Goal: Task Accomplishment & Management: Manage account settings

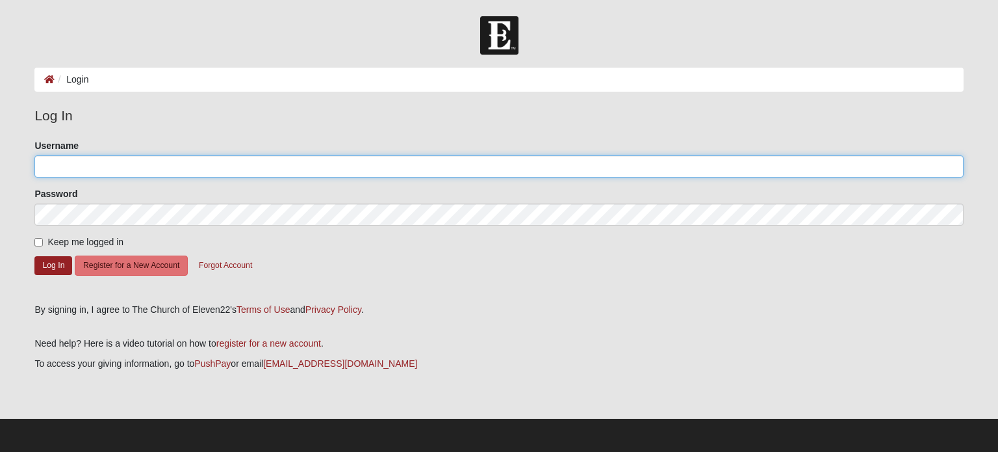
click at [395, 161] on input "Username" at bounding box center [498, 166] width 929 height 22
type input "[EMAIL_ADDRESS][DOMAIN_NAME]"
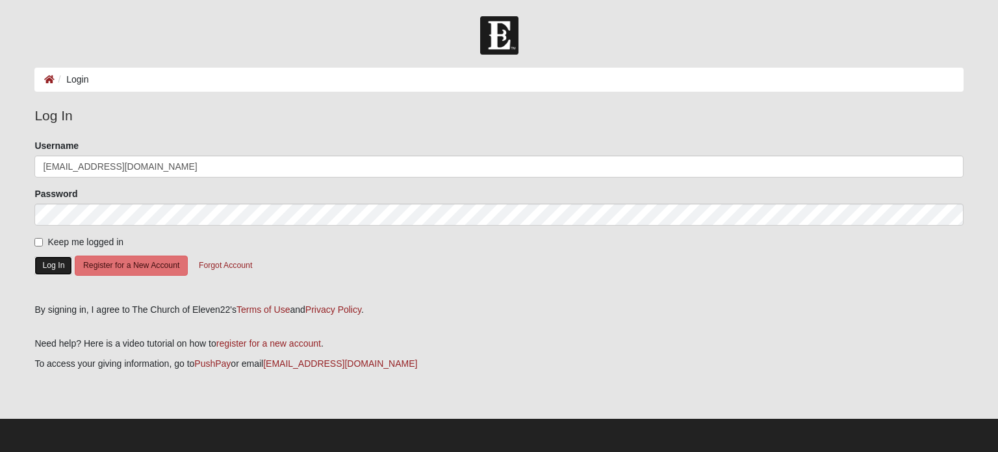
click at [57, 268] on button "Log In" at bounding box center [53, 265] width 38 height 19
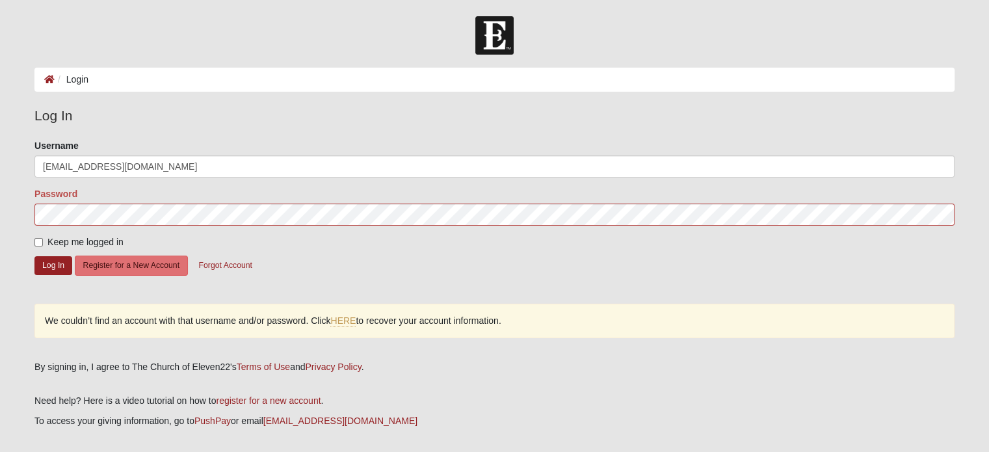
click at [357, 267] on form "Please correct the following: Username [EMAIL_ADDRESS][DOMAIN_NAME] Password Ke…" at bounding box center [494, 216] width 920 height 155
click at [216, 268] on button "Forgot Account" at bounding box center [225, 265] width 70 height 20
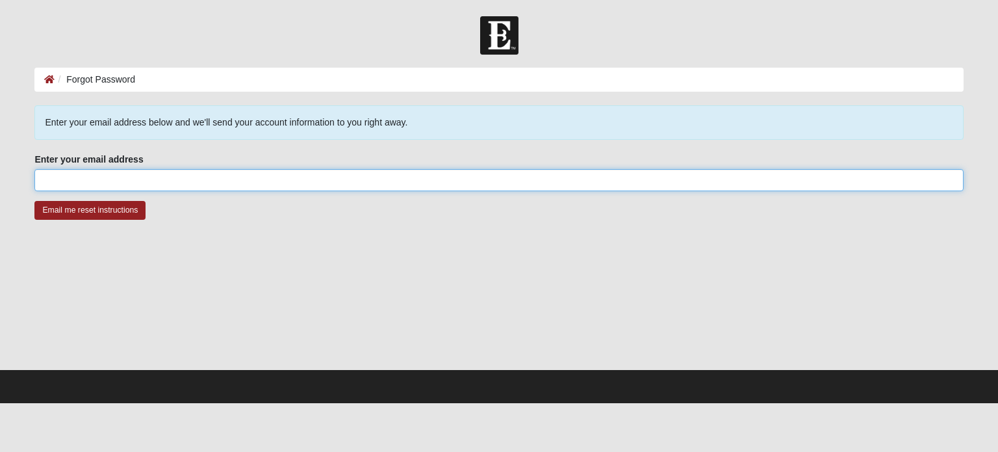
click at [203, 173] on input "Enter your email address" at bounding box center [498, 180] width 929 height 22
type input "[EMAIL_ADDRESS][DOMAIN_NAME]"
click at [34, 201] on input "Email me reset instructions" at bounding box center [89, 210] width 111 height 19
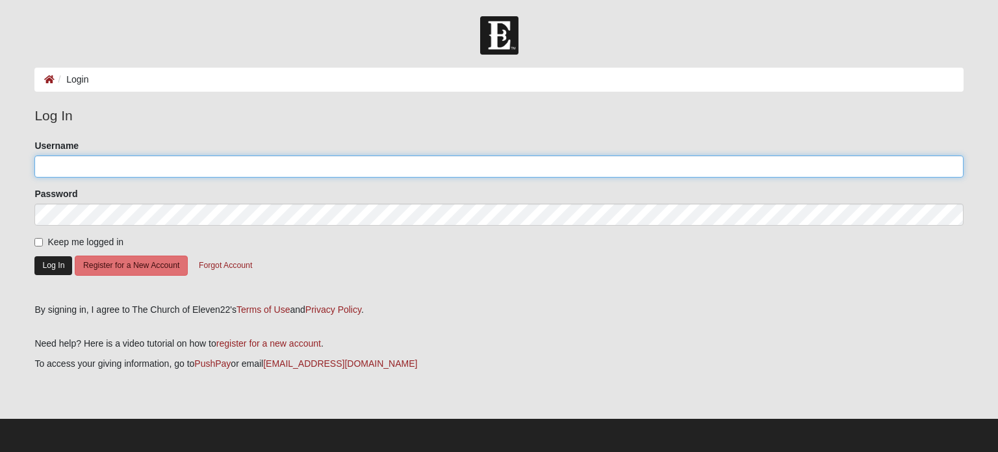
type input "[EMAIL_ADDRESS][DOMAIN_NAME]"
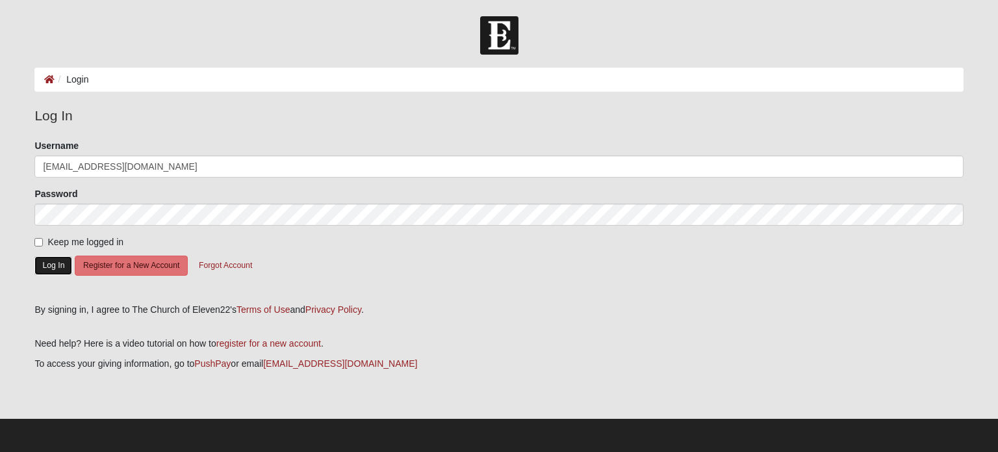
click at [60, 267] on button "Log In" at bounding box center [53, 265] width 38 height 19
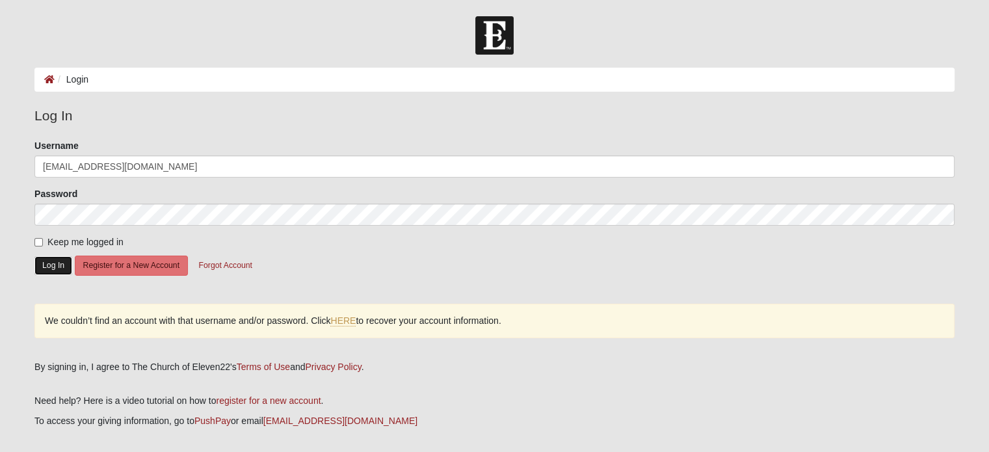
click at [54, 259] on button "Log In" at bounding box center [53, 265] width 38 height 19
